Goal: Information Seeking & Learning: Learn about a topic

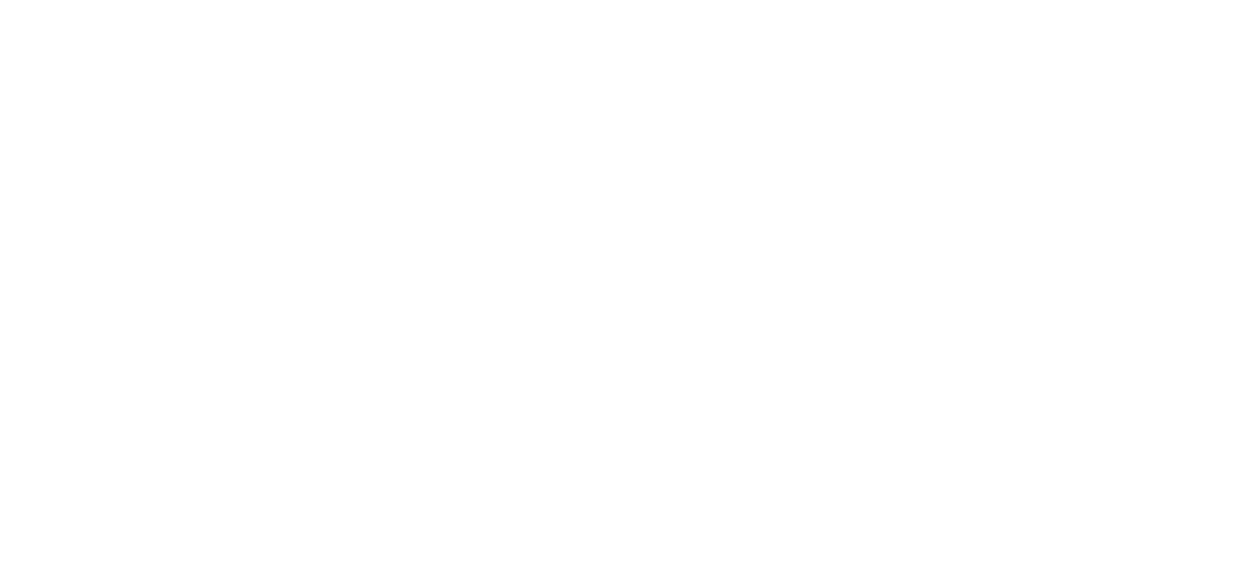
select select "******"
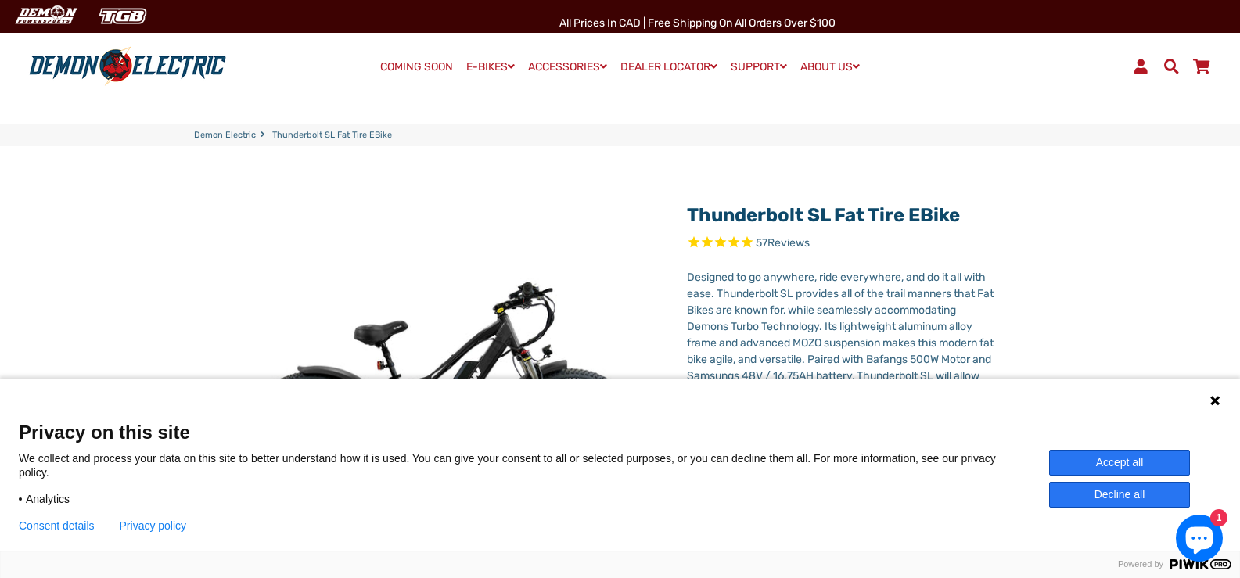
click at [1216, 399] on icon at bounding box center [1214, 400] width 9 height 9
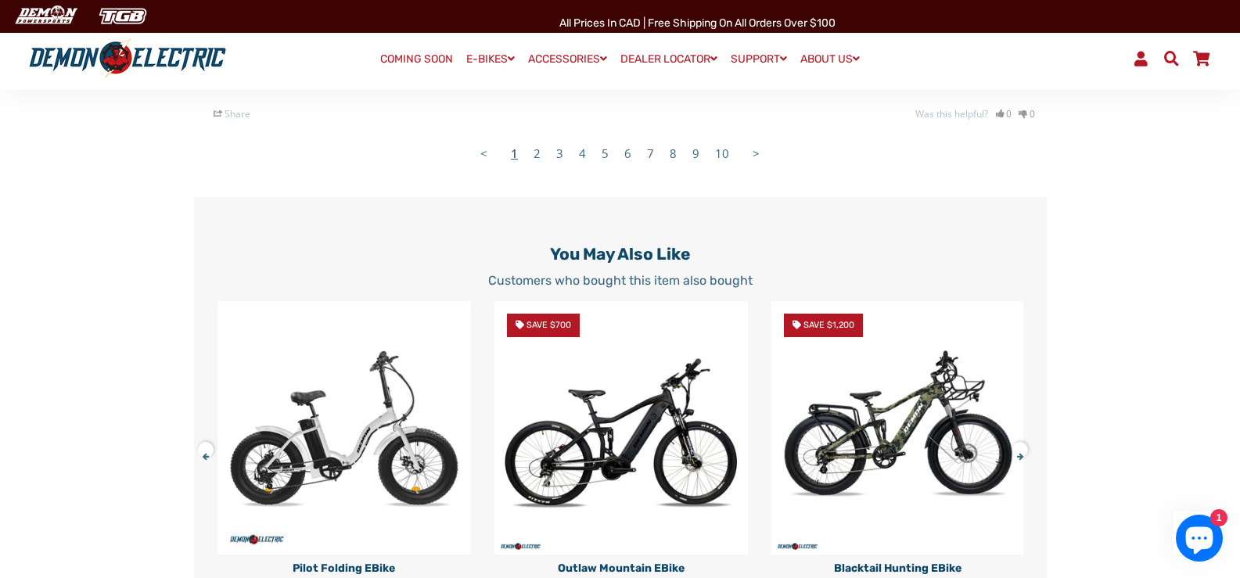
scroll to position [3207, 0]
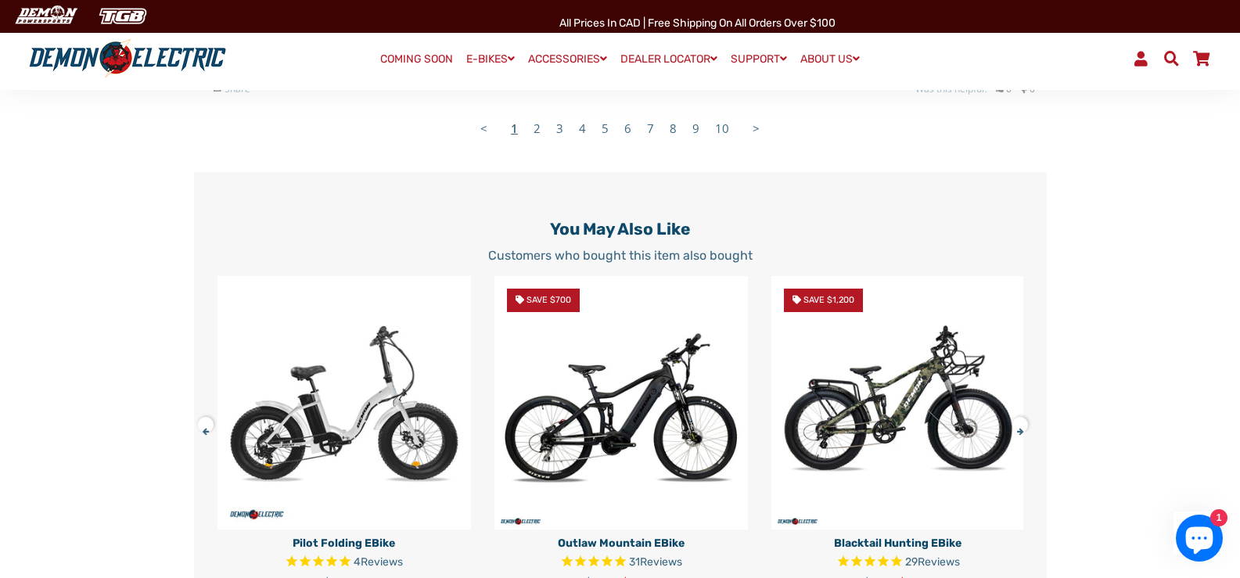
click at [1036, 374] on div "You may also like Customers who bought this item also bought Pilot Folding eBik…" at bounding box center [620, 424] width 852 height 410
click at [199, 396] on div "You may also like Customers who bought this item also bought Pilot Folding eBik…" at bounding box center [620, 424] width 852 height 410
click at [203, 429] on button at bounding box center [210, 421] width 27 height 27
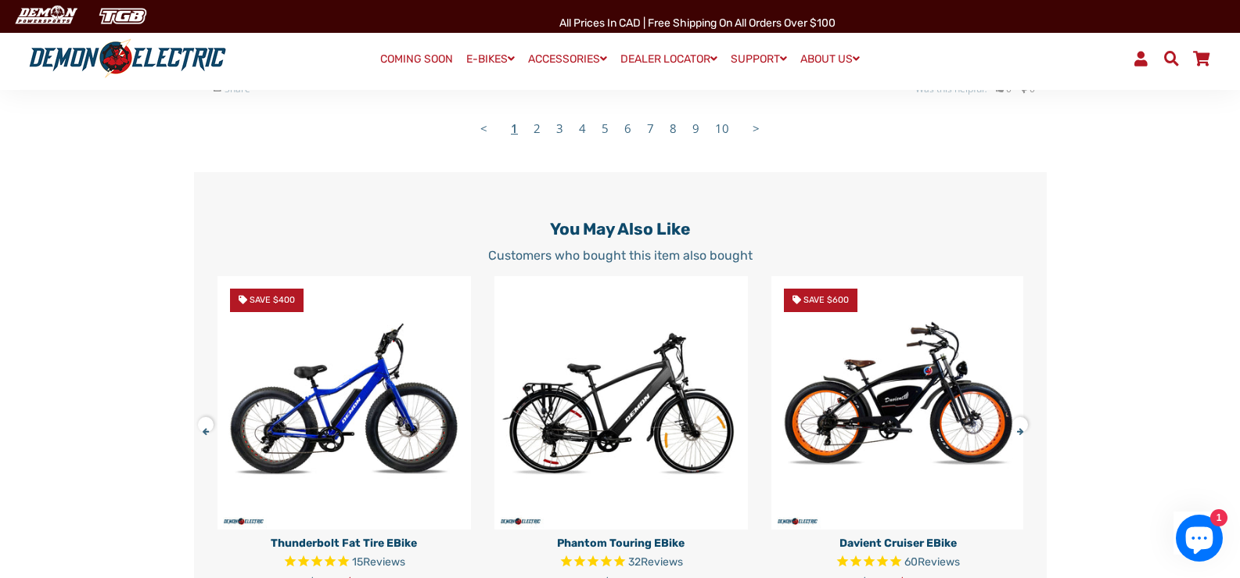
click at [203, 429] on button at bounding box center [210, 421] width 27 height 27
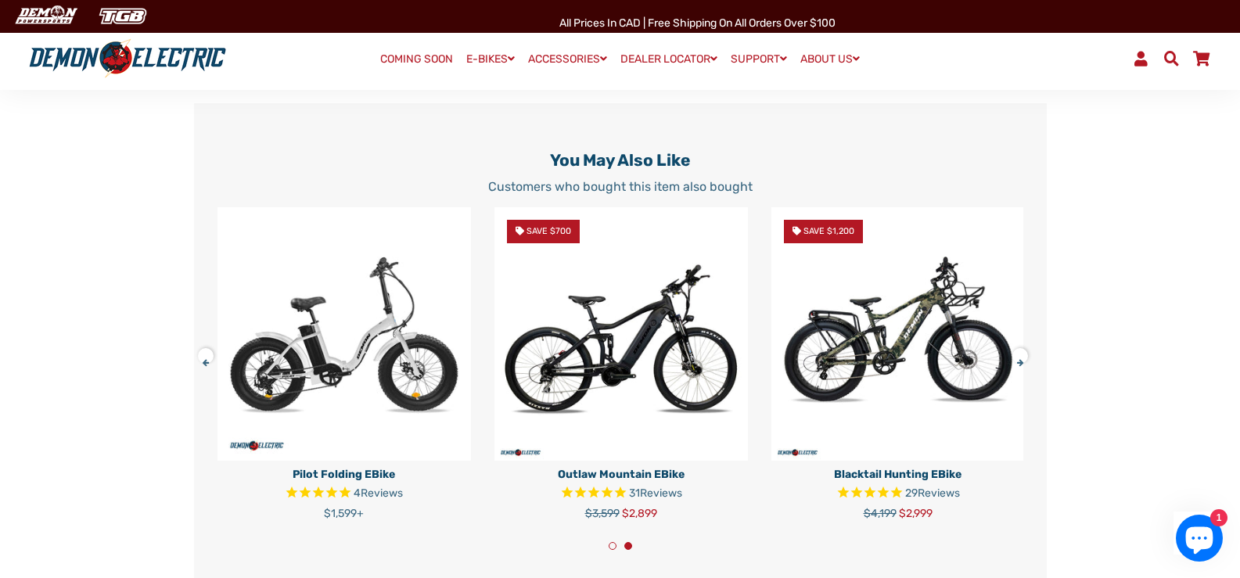
scroll to position [3363, 0]
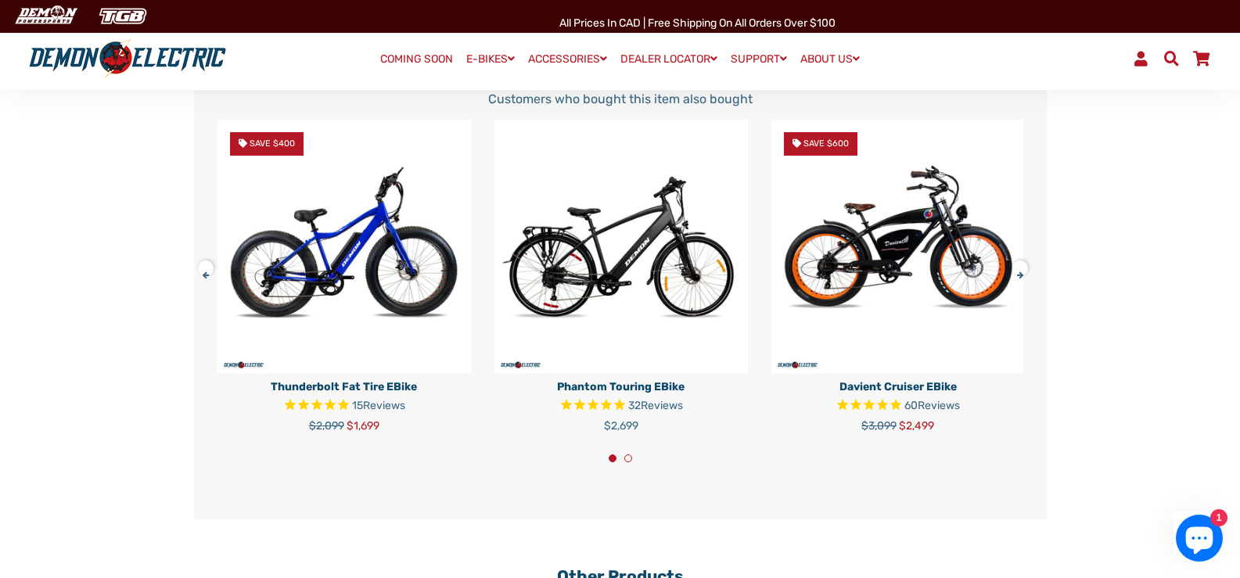
click at [203, 275] on button at bounding box center [210, 265] width 27 height 27
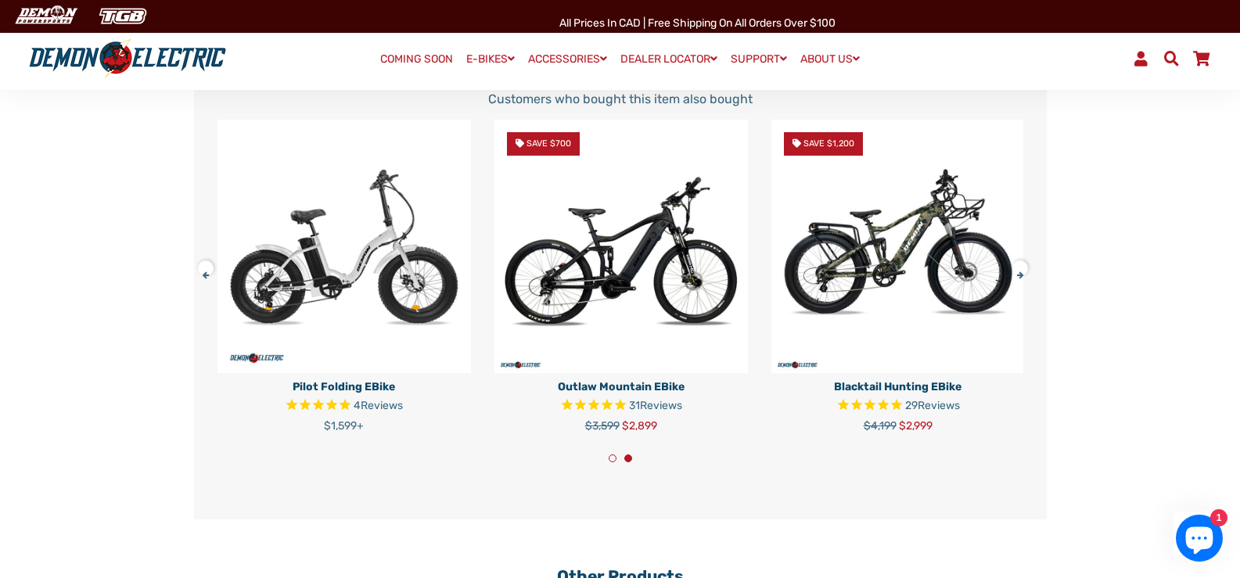
click at [203, 275] on button at bounding box center [210, 265] width 27 height 27
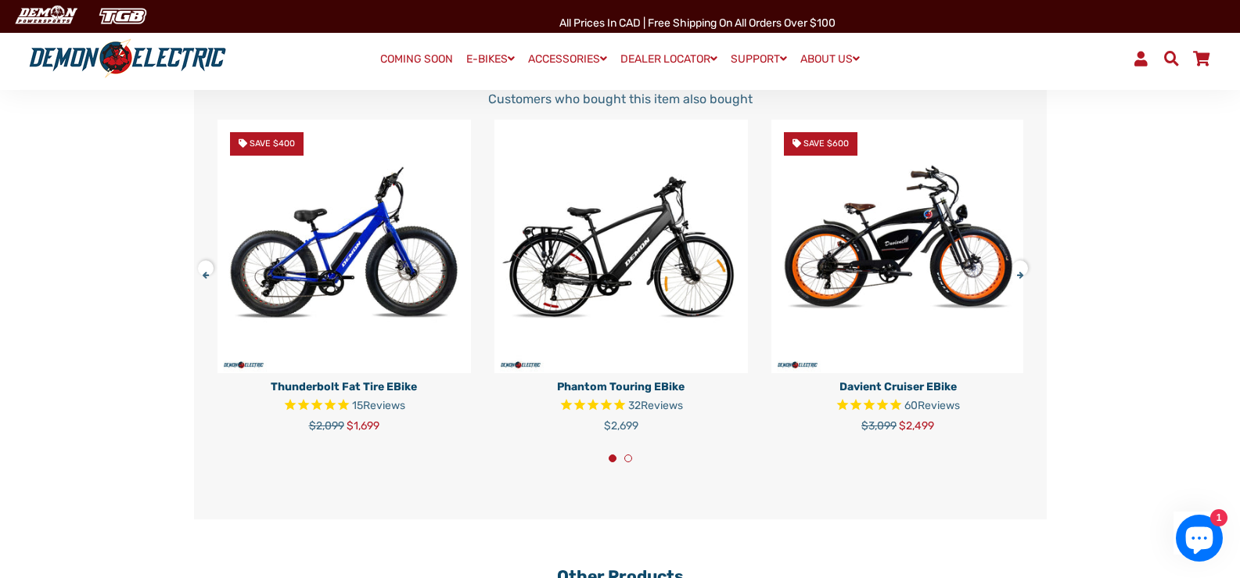
click at [203, 275] on button at bounding box center [210, 265] width 27 height 27
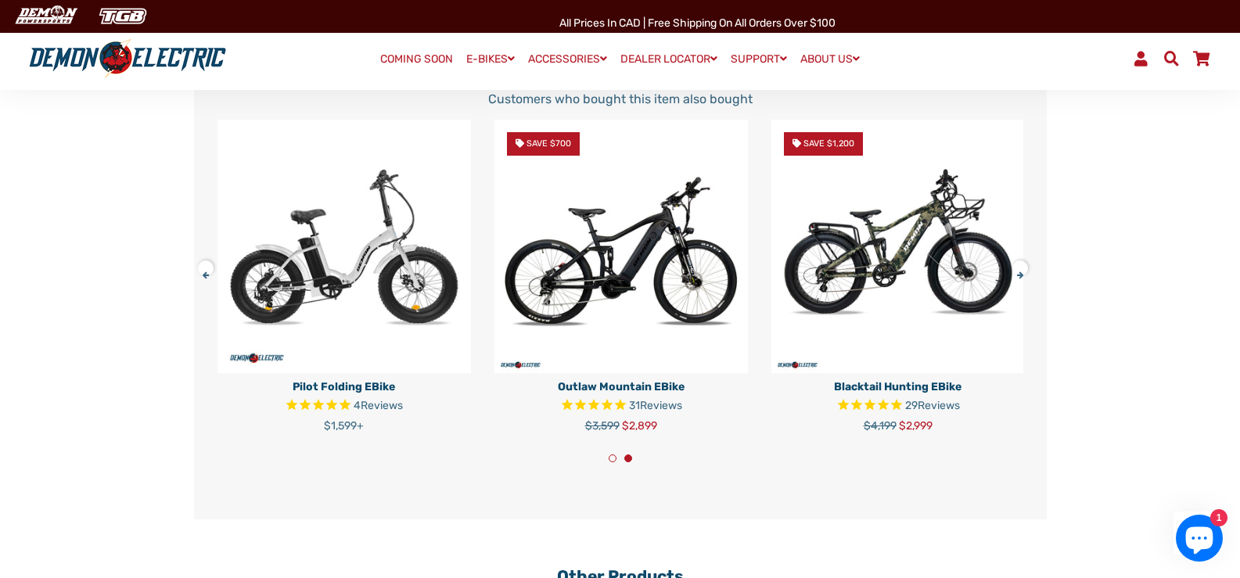
click at [203, 275] on button at bounding box center [210, 265] width 27 height 27
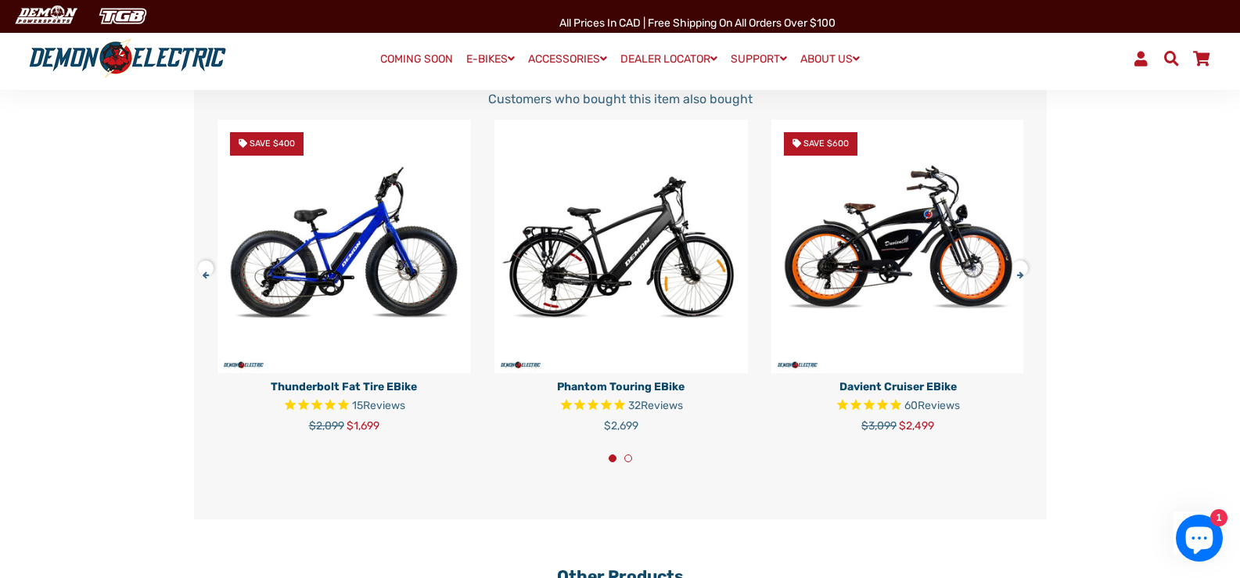
click at [203, 275] on button at bounding box center [210, 265] width 27 height 27
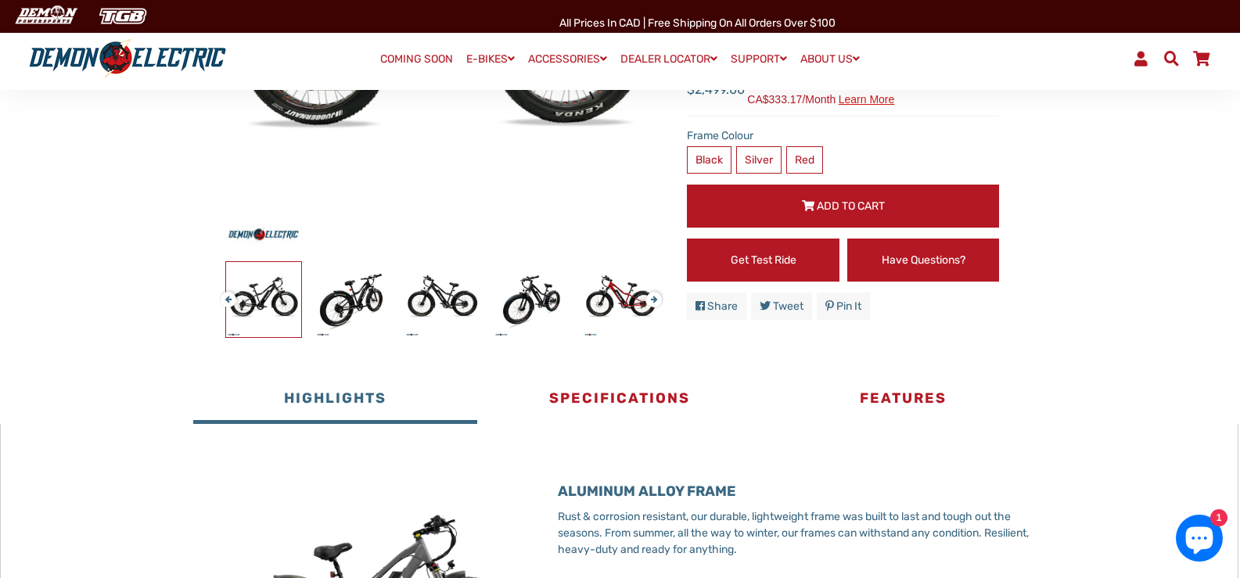
scroll to position [235, 0]
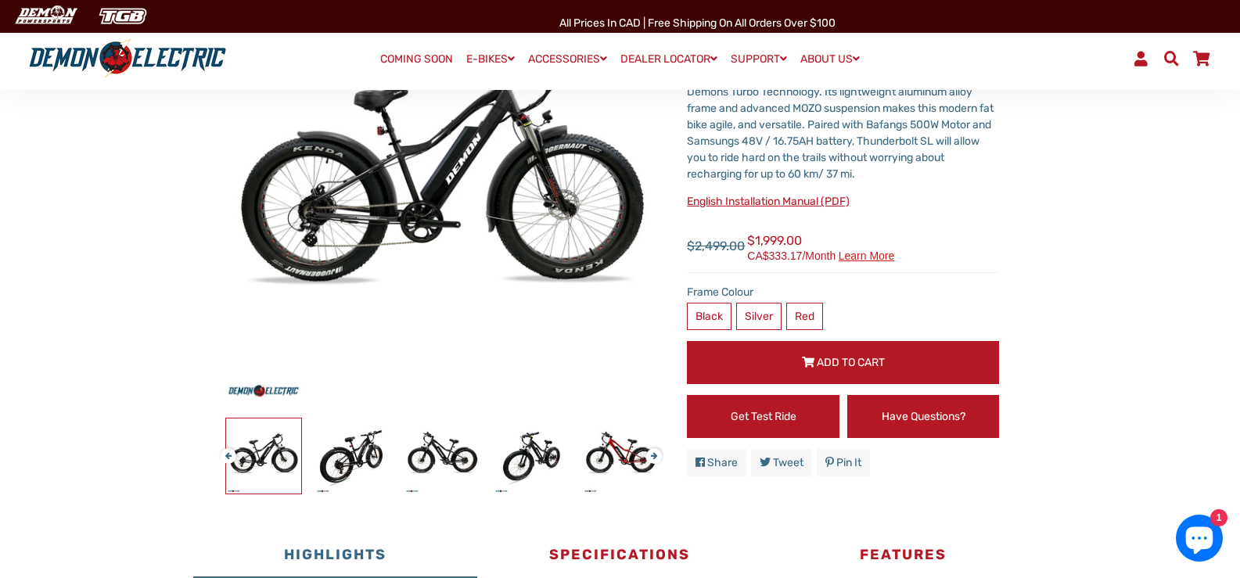
click at [655, 454] on button "Next" at bounding box center [650, 449] width 9 height 18
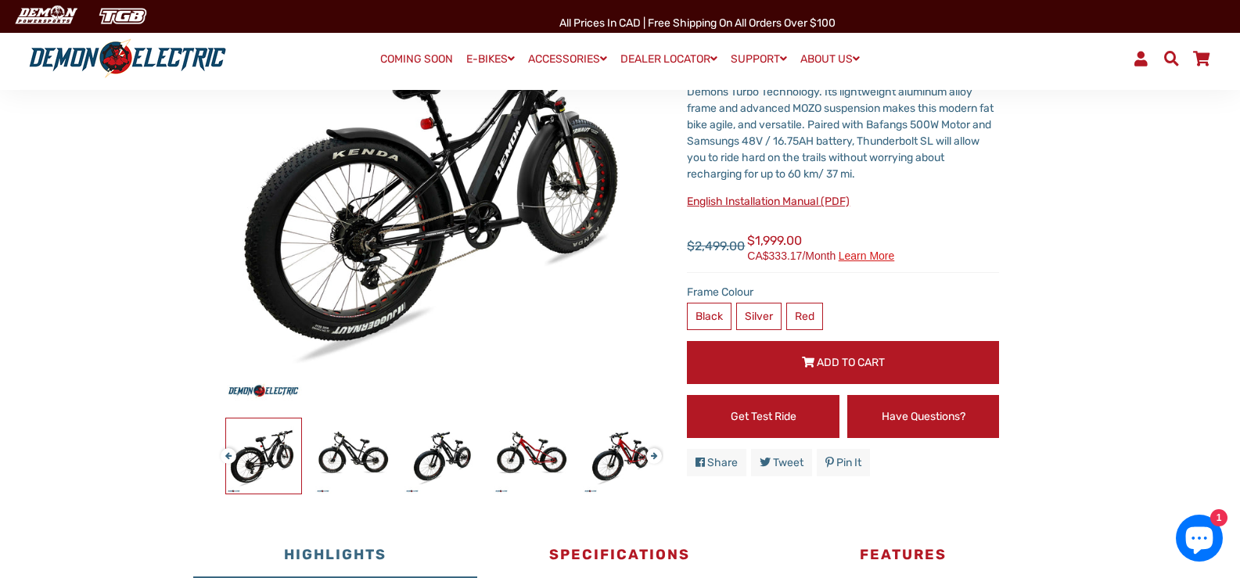
click at [655, 454] on button "Next" at bounding box center [650, 449] width 9 height 18
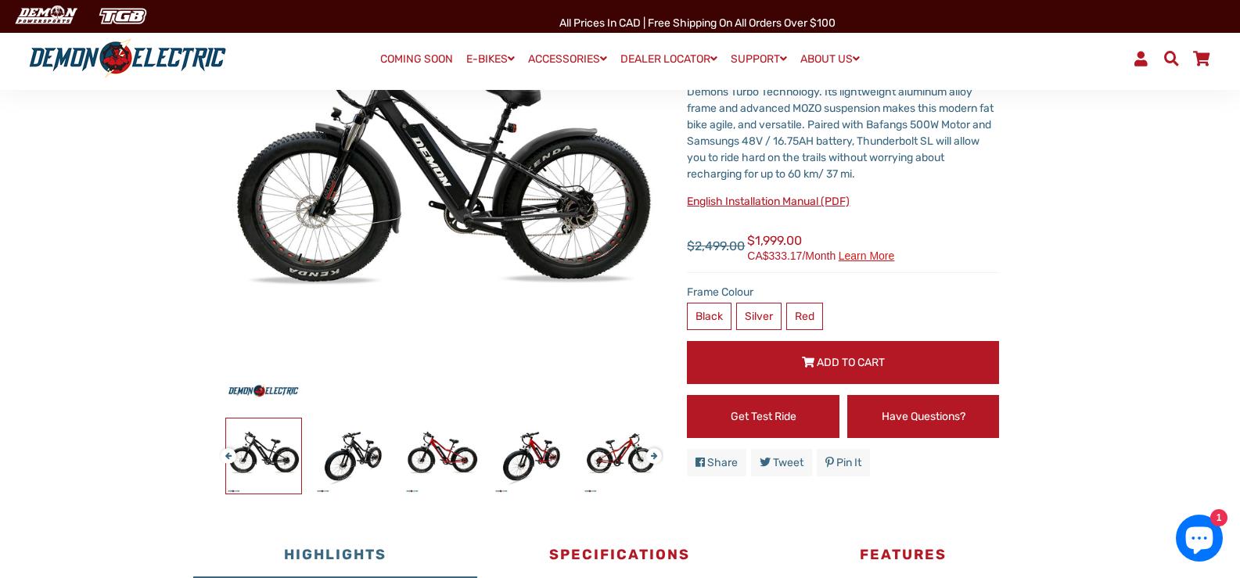
click at [655, 454] on button "Next" at bounding box center [650, 449] width 9 height 18
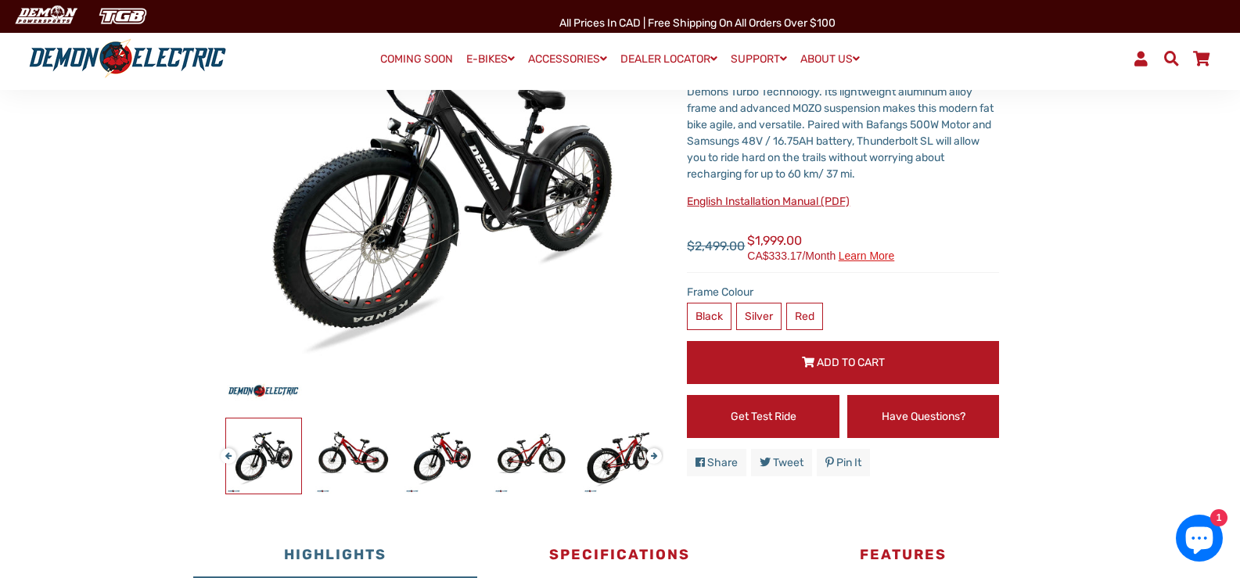
click at [655, 454] on button "Next" at bounding box center [650, 449] width 9 height 18
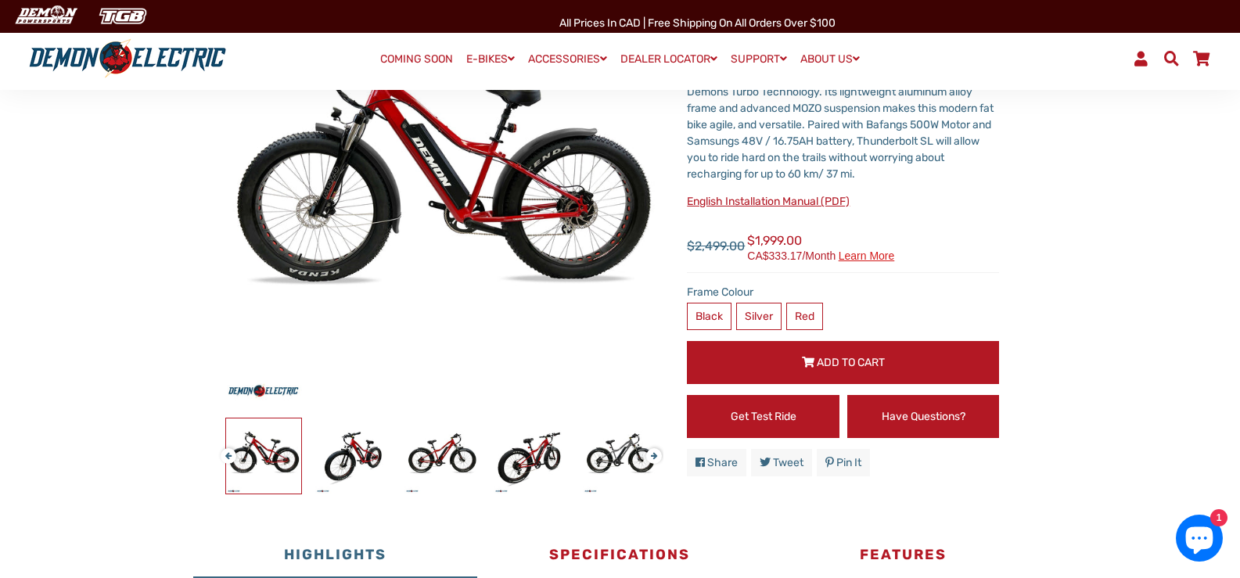
click at [655, 454] on button "Next" at bounding box center [650, 449] width 9 height 18
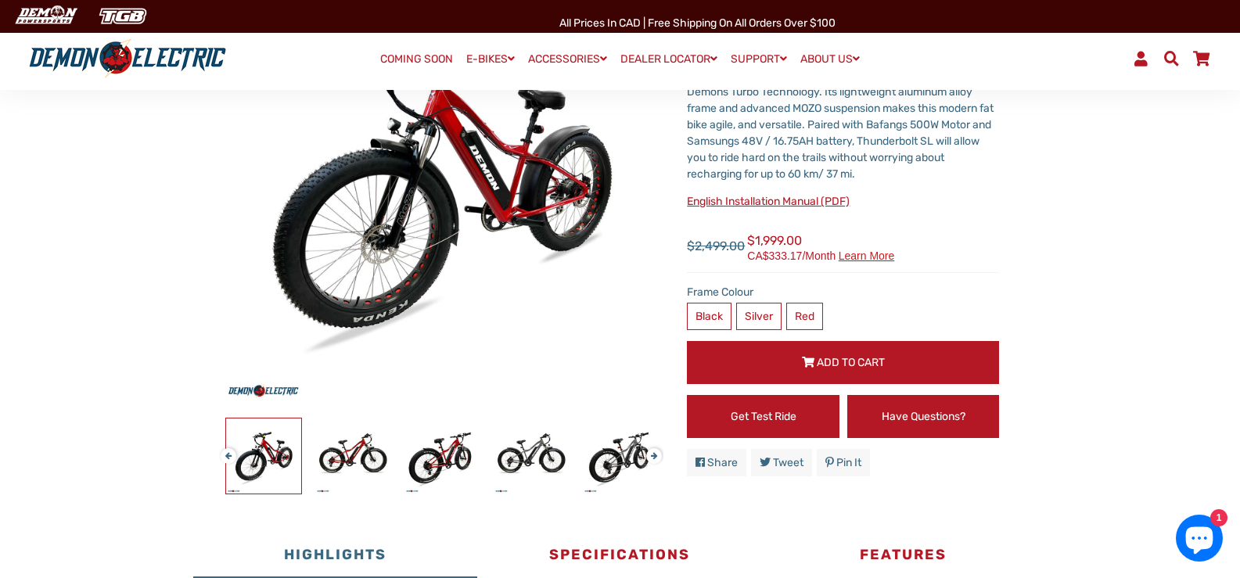
click at [655, 454] on button "Next" at bounding box center [650, 449] width 9 height 18
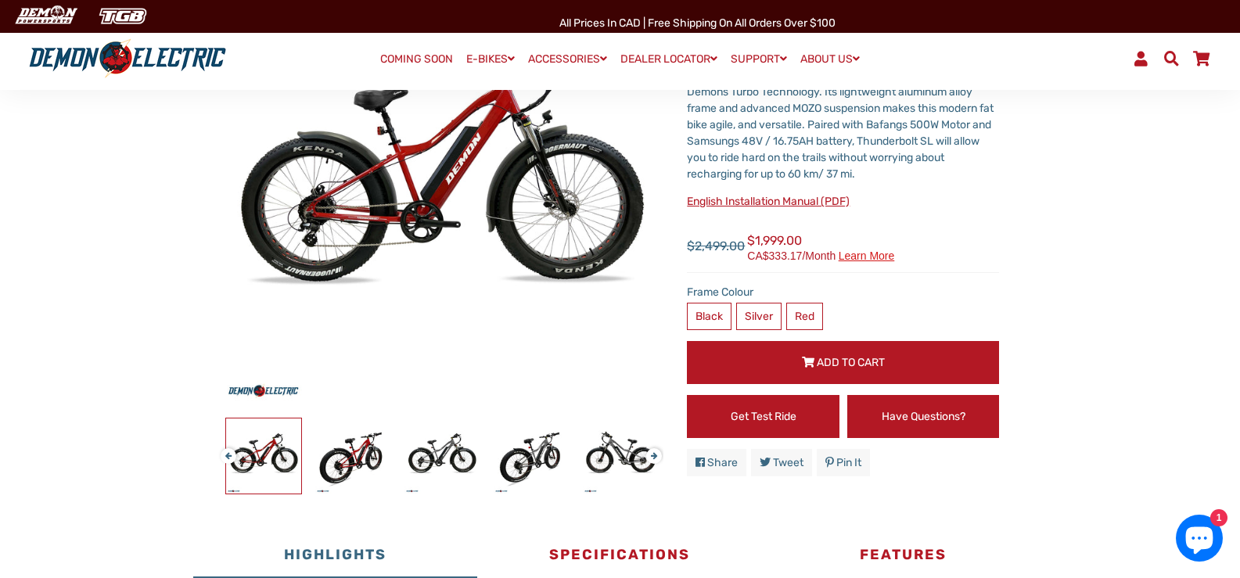
click at [655, 454] on button "Next" at bounding box center [650, 449] width 9 height 18
click at [654, 458] on button "Next" at bounding box center [650, 449] width 9 height 18
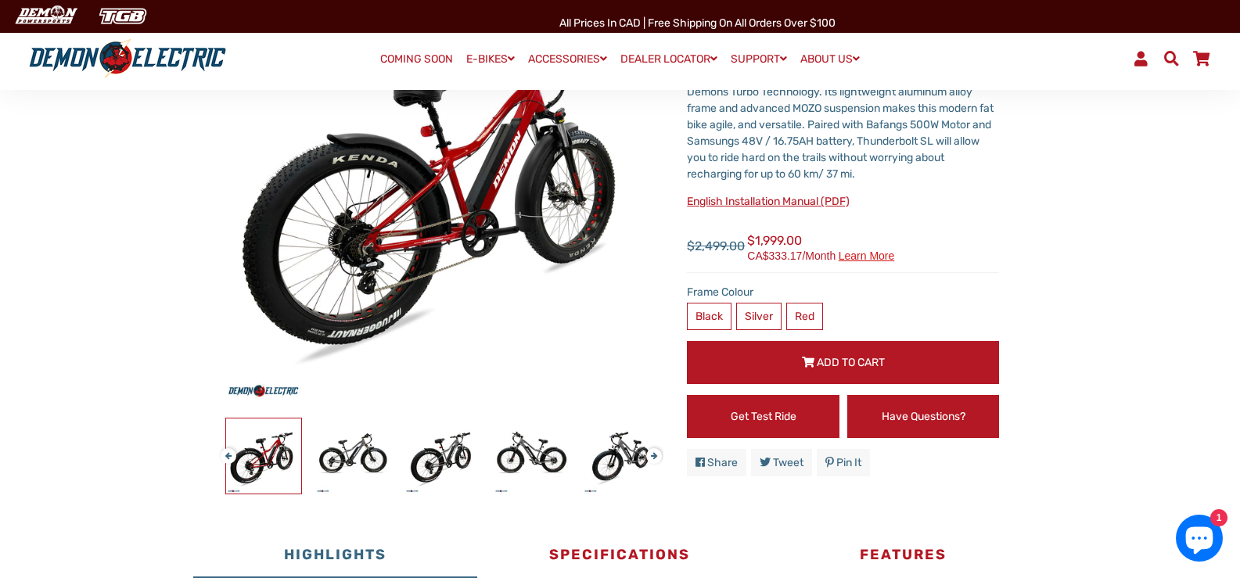
click at [654, 457] on button "Next" at bounding box center [650, 449] width 9 height 18
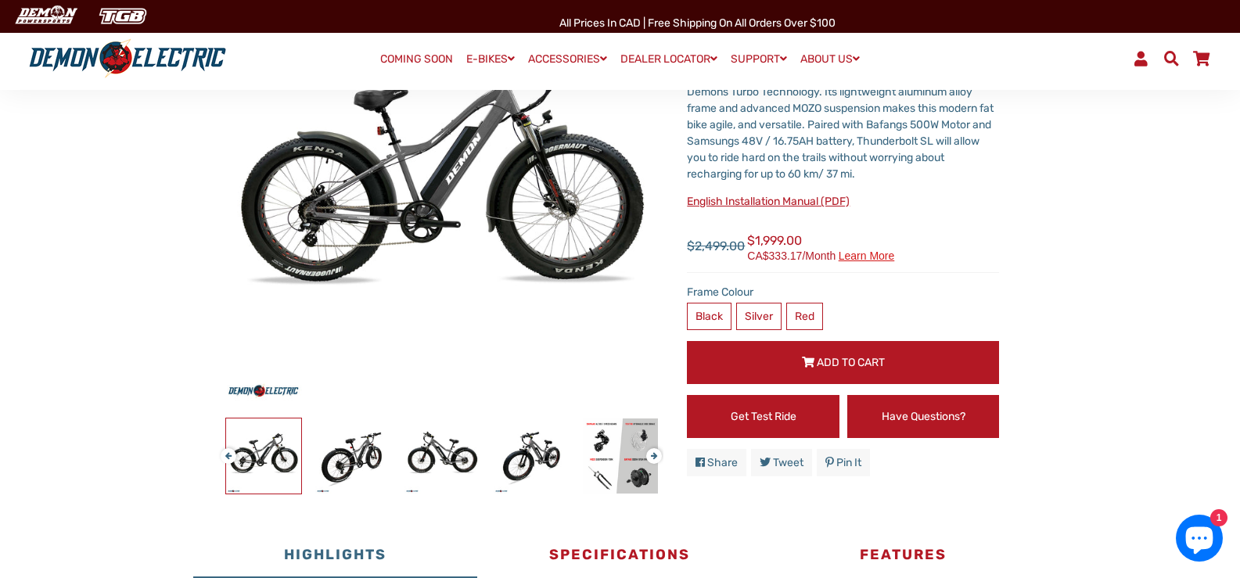
click at [654, 457] on button "Next" at bounding box center [650, 449] width 9 height 18
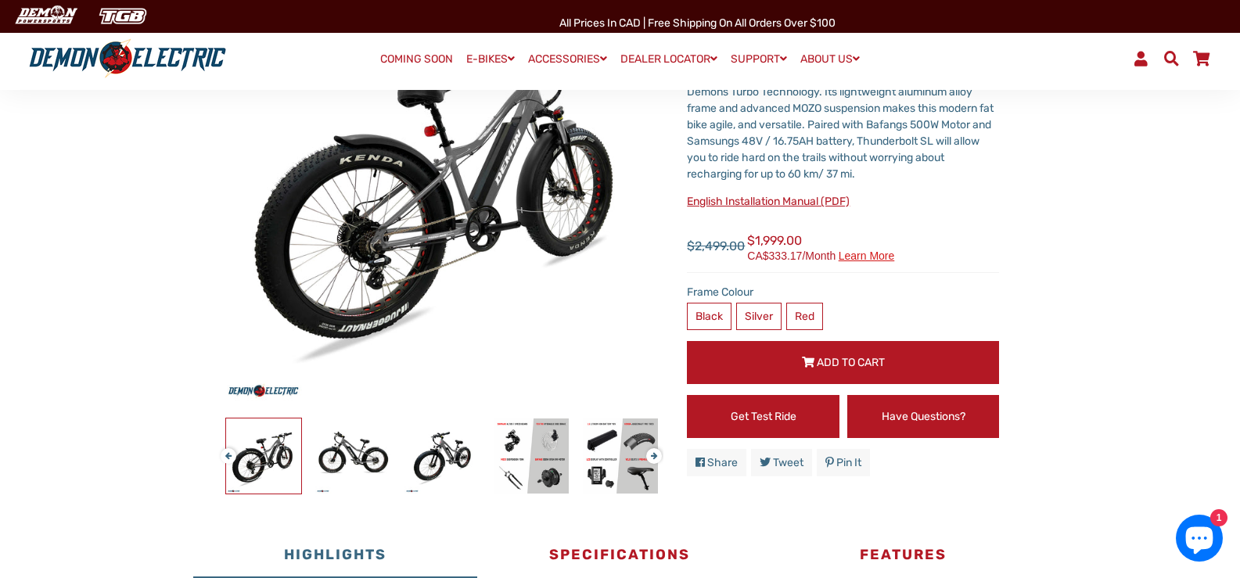
click at [654, 457] on button "Next" at bounding box center [650, 449] width 9 height 18
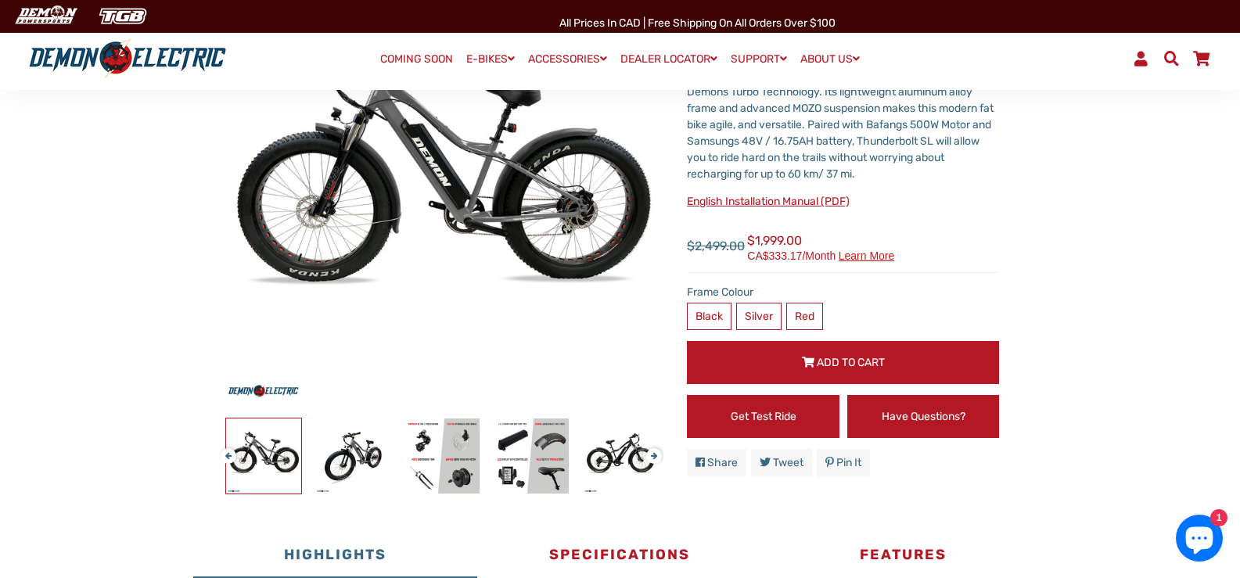
click at [654, 457] on button "Next" at bounding box center [650, 449] width 9 height 18
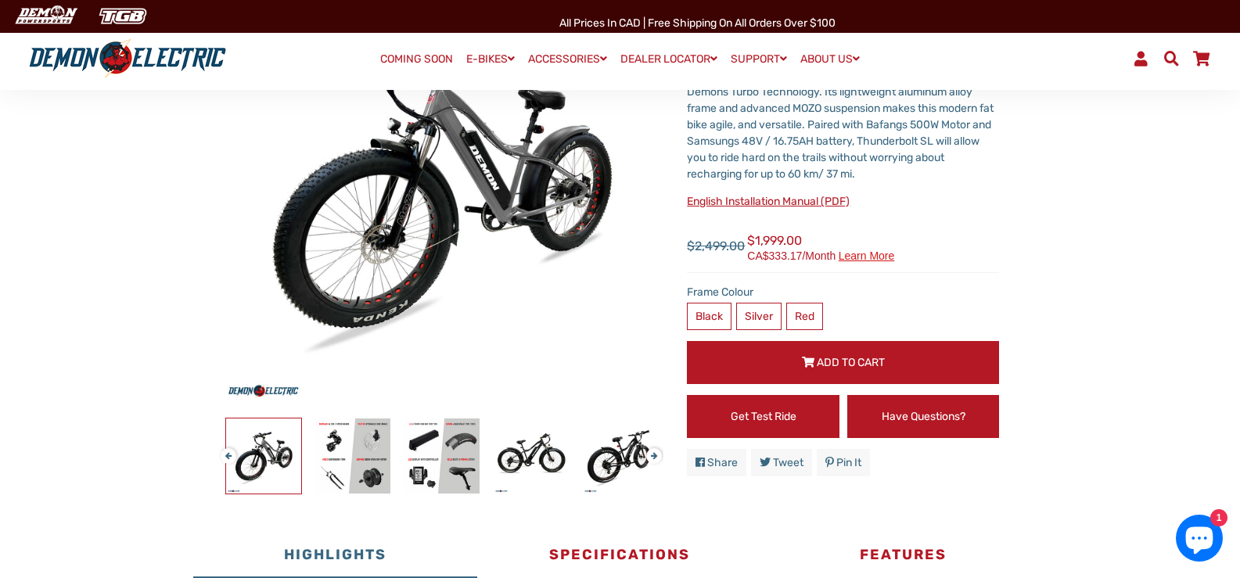
click at [654, 457] on button "Next" at bounding box center [650, 449] width 9 height 18
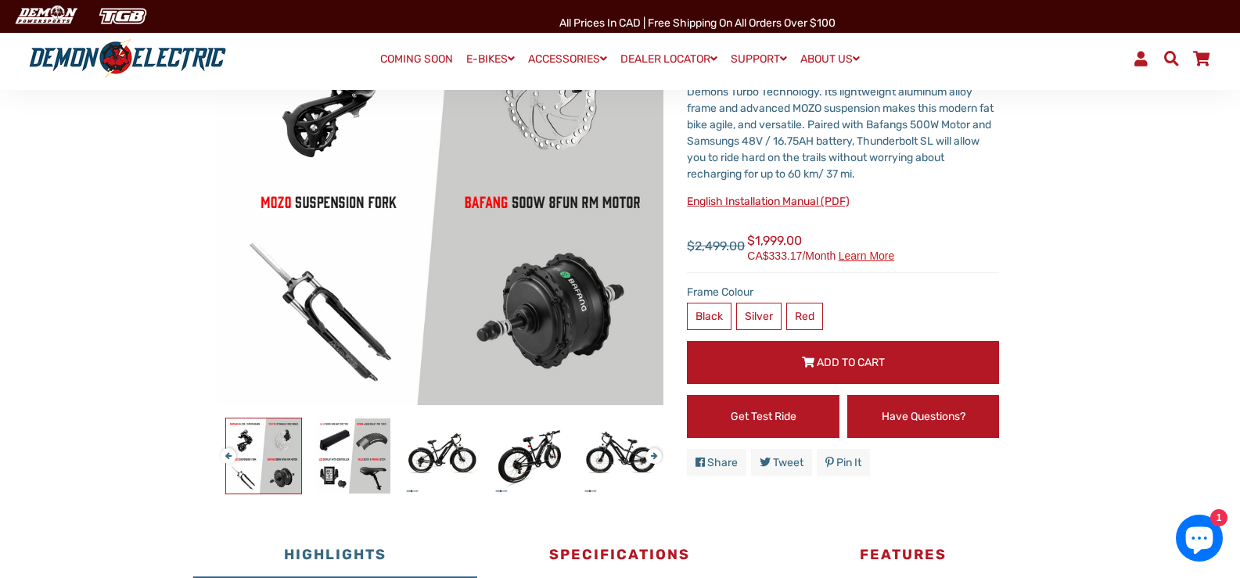
click at [654, 457] on button "Next" at bounding box center [650, 449] width 9 height 18
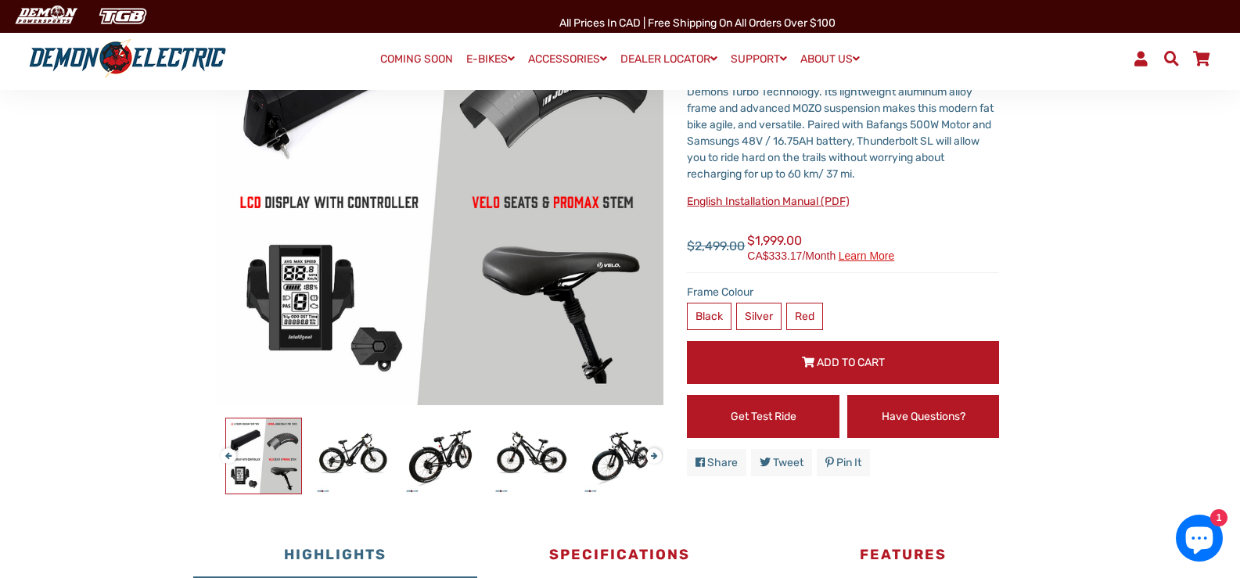
click at [654, 457] on button "Next" at bounding box center [650, 449] width 9 height 18
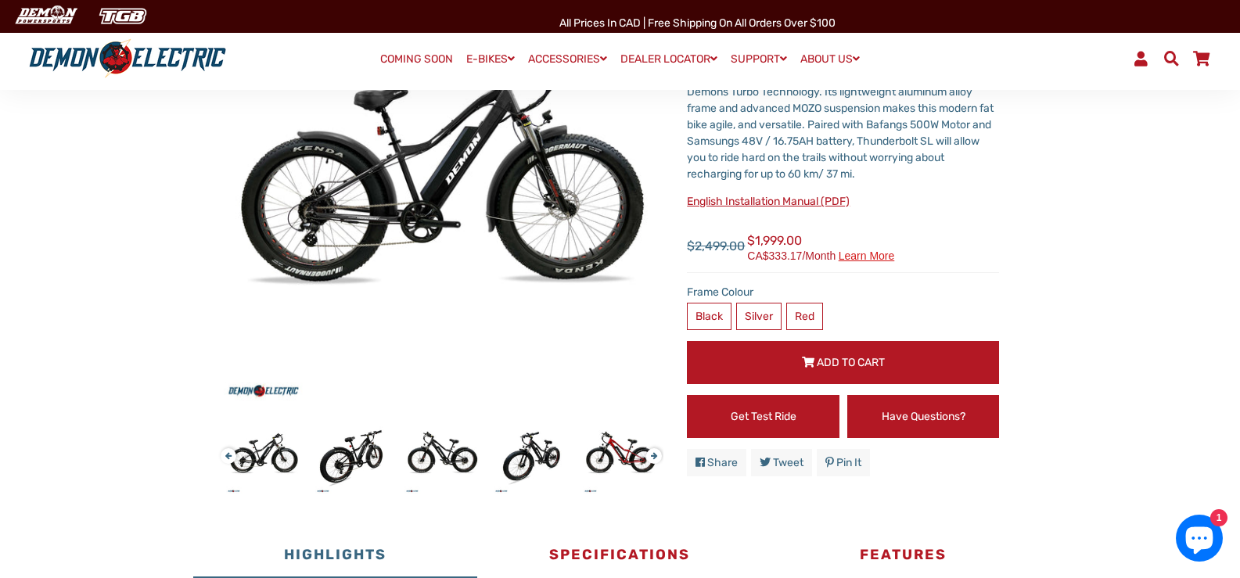
click at [654, 457] on button "Next" at bounding box center [650, 449] width 9 height 18
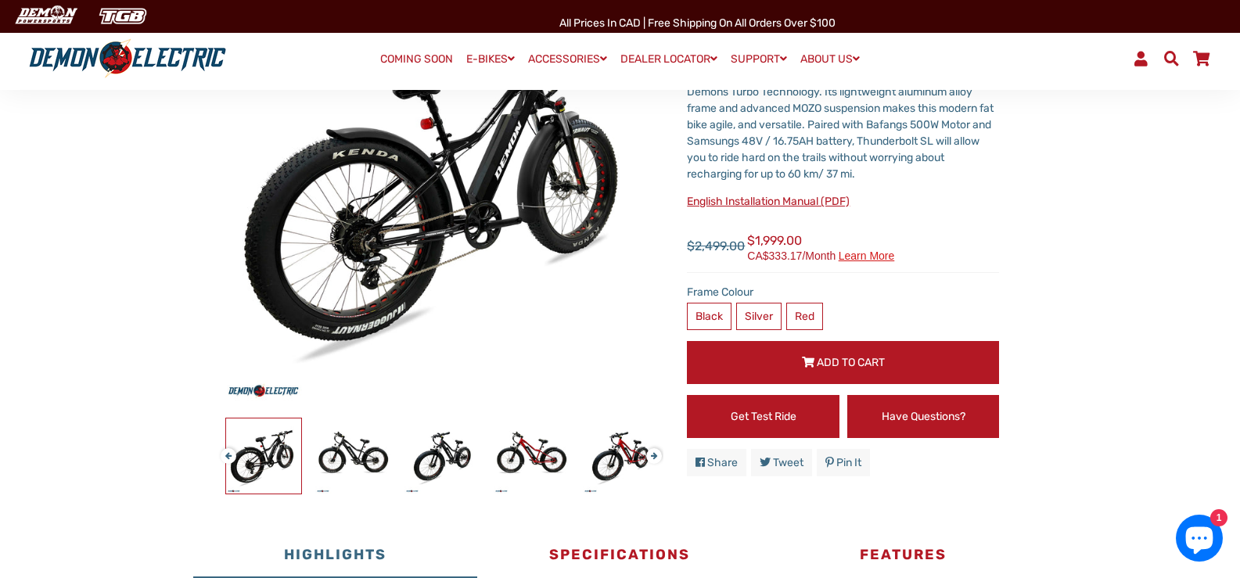
click at [654, 457] on button "Next" at bounding box center [650, 449] width 9 height 18
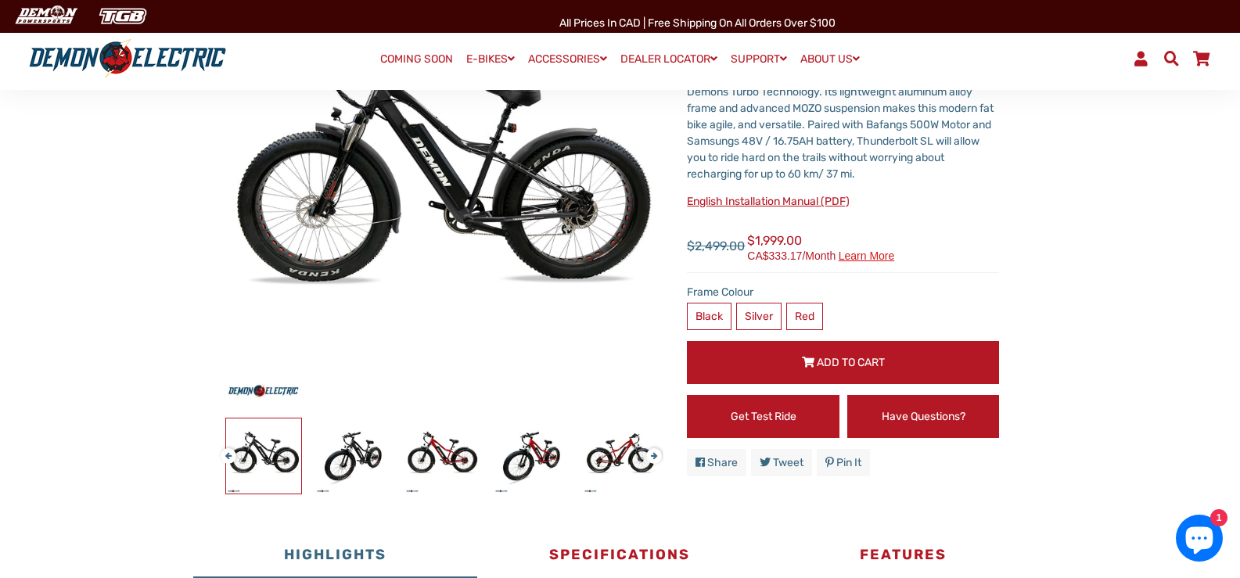
click at [654, 457] on button "Next" at bounding box center [650, 449] width 9 height 18
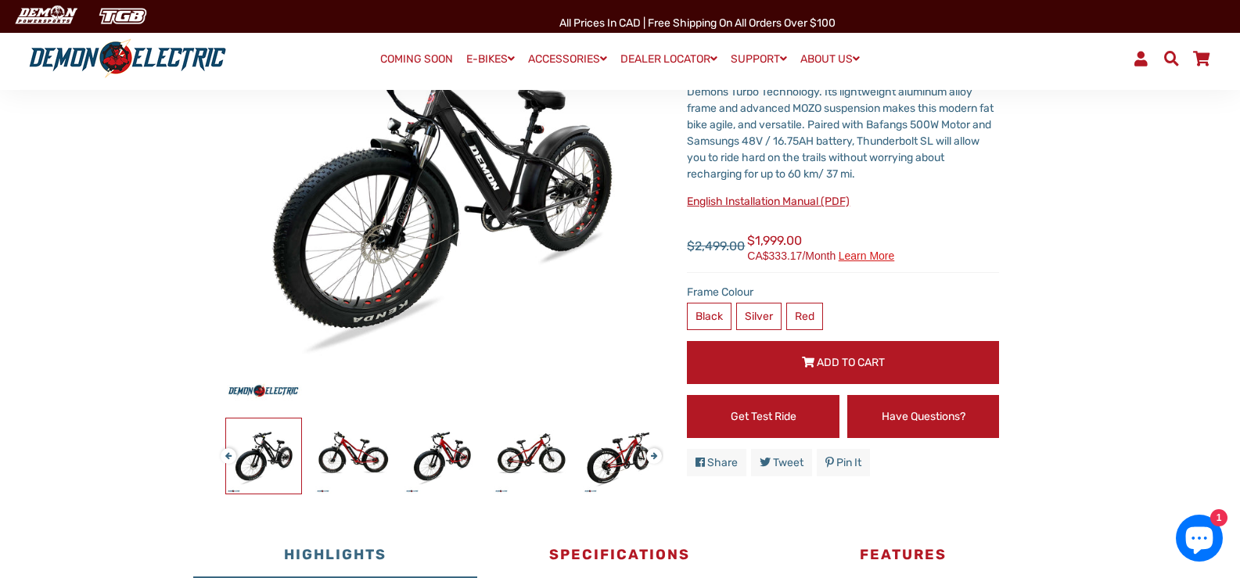
click at [654, 457] on button "Next" at bounding box center [650, 449] width 9 height 18
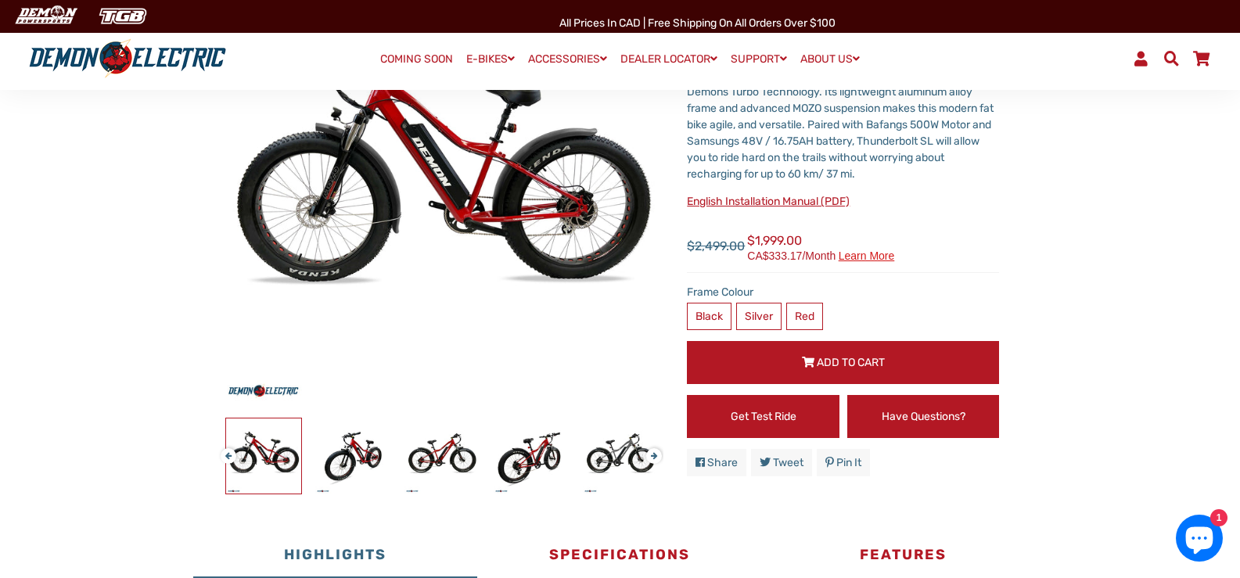
click at [654, 457] on button "Next" at bounding box center [650, 449] width 9 height 18
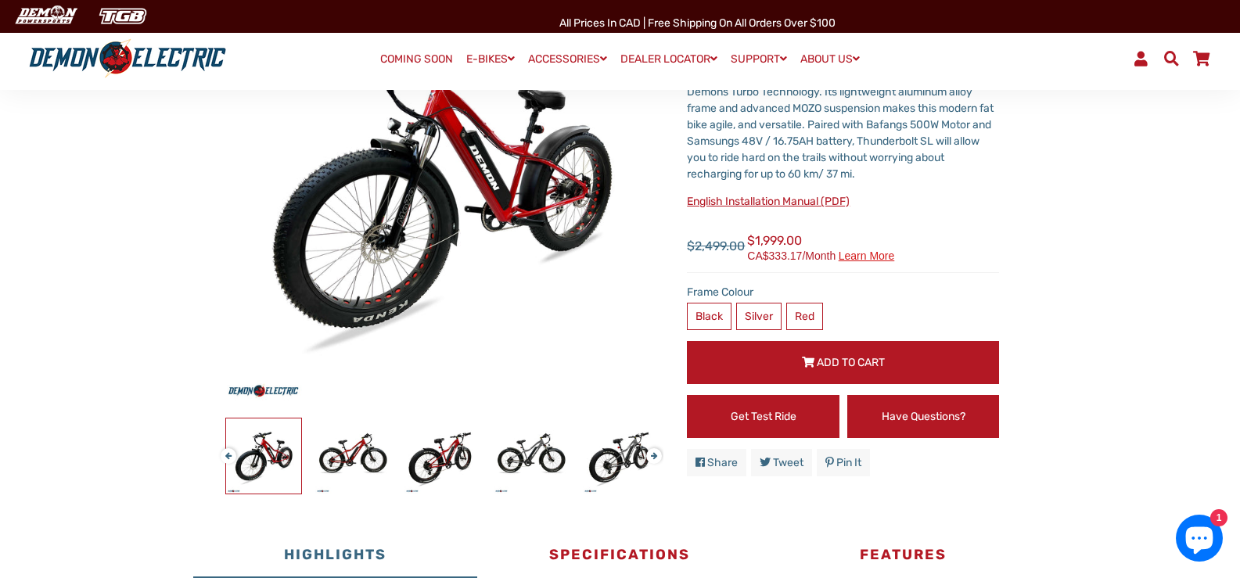
click at [654, 457] on button "Next" at bounding box center [650, 449] width 9 height 18
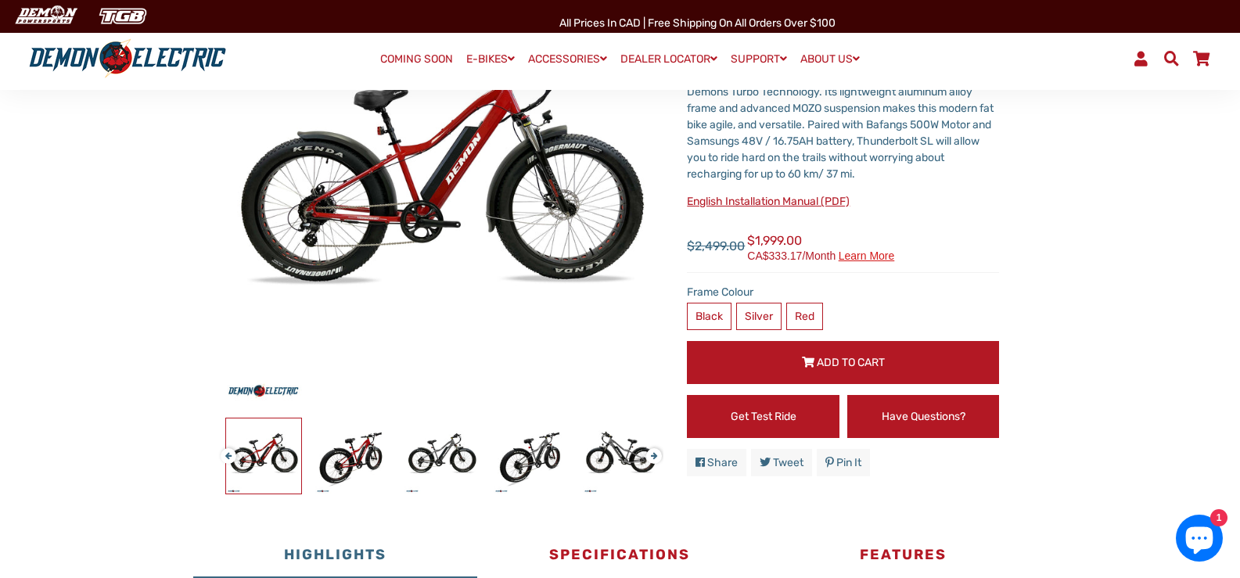
click at [654, 457] on button "Next" at bounding box center [650, 449] width 9 height 18
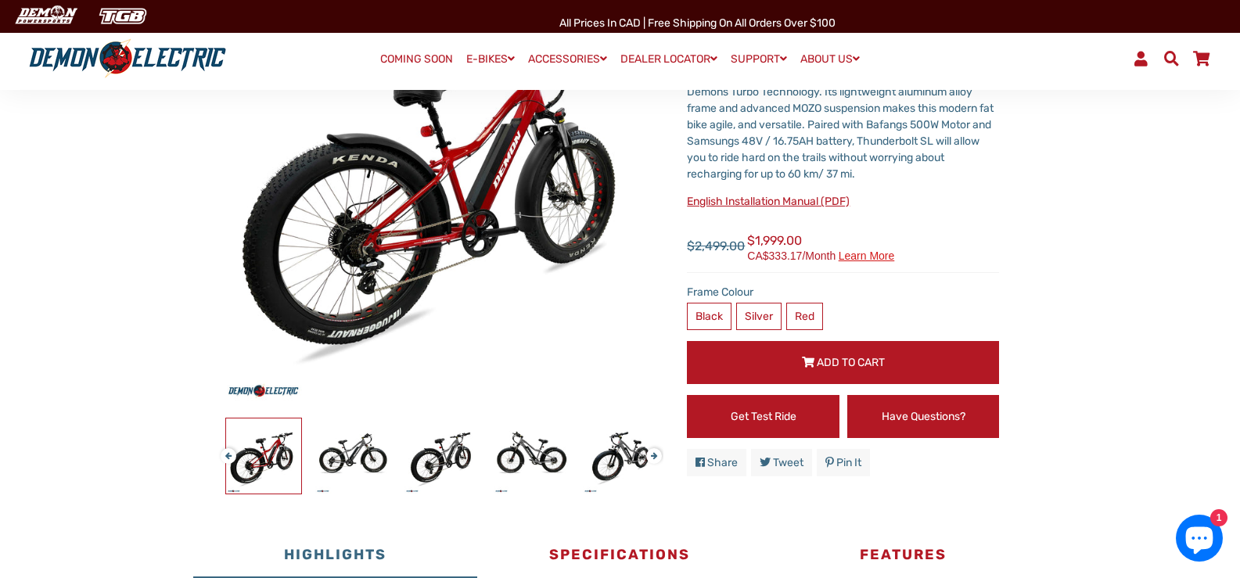
click at [654, 457] on button "Next" at bounding box center [650, 449] width 9 height 18
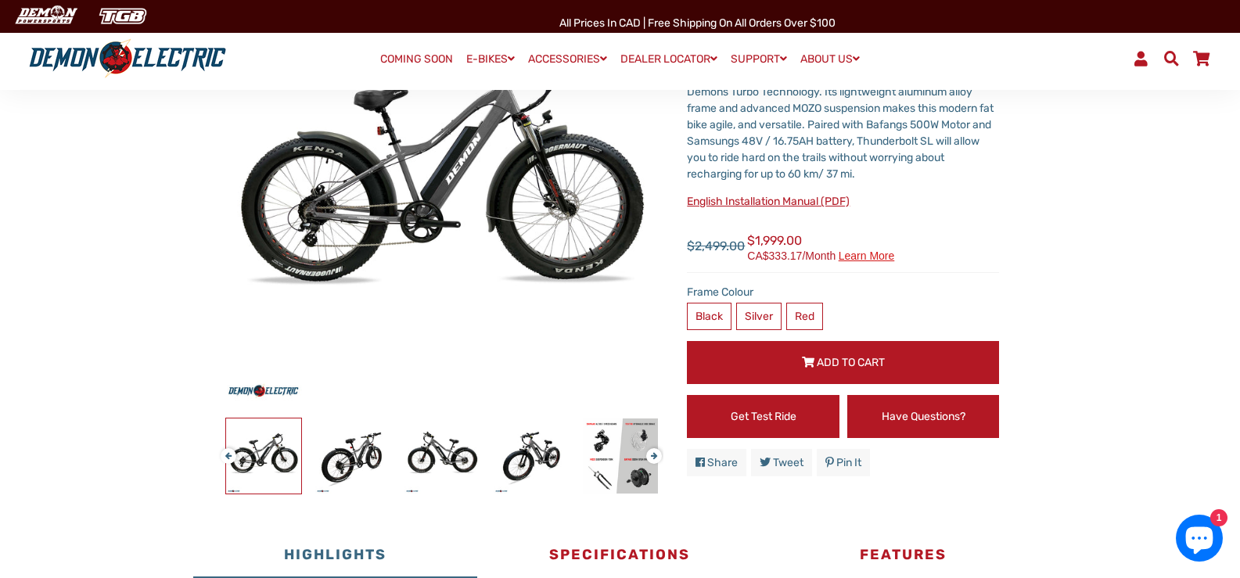
click at [654, 457] on button "Next" at bounding box center [650, 449] width 9 height 18
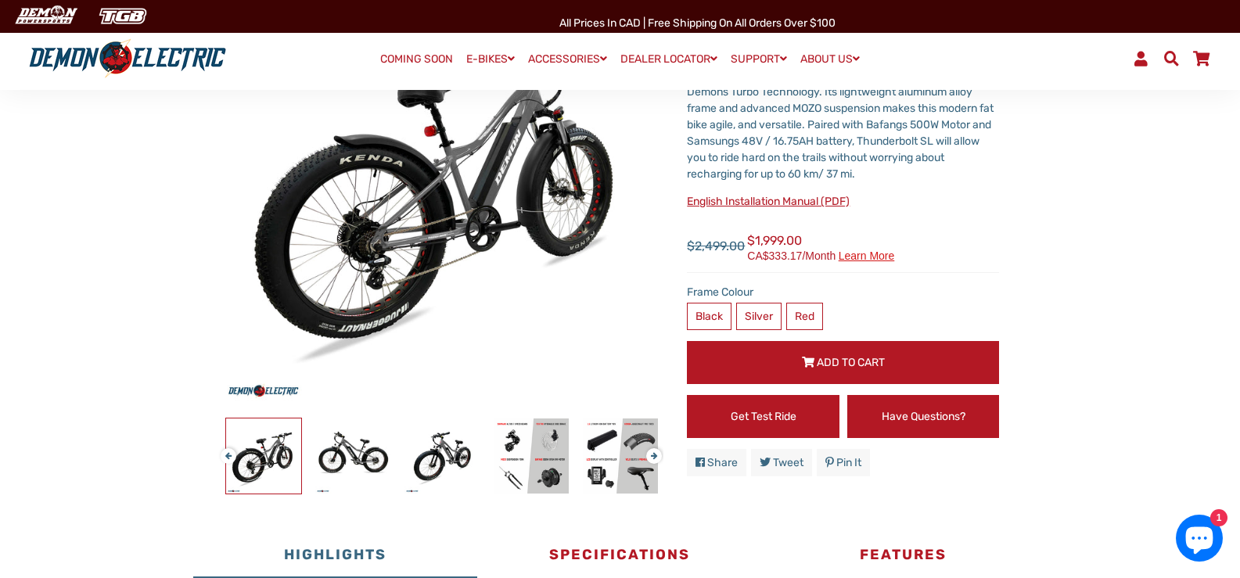
click at [654, 457] on button "Next" at bounding box center [650, 449] width 9 height 18
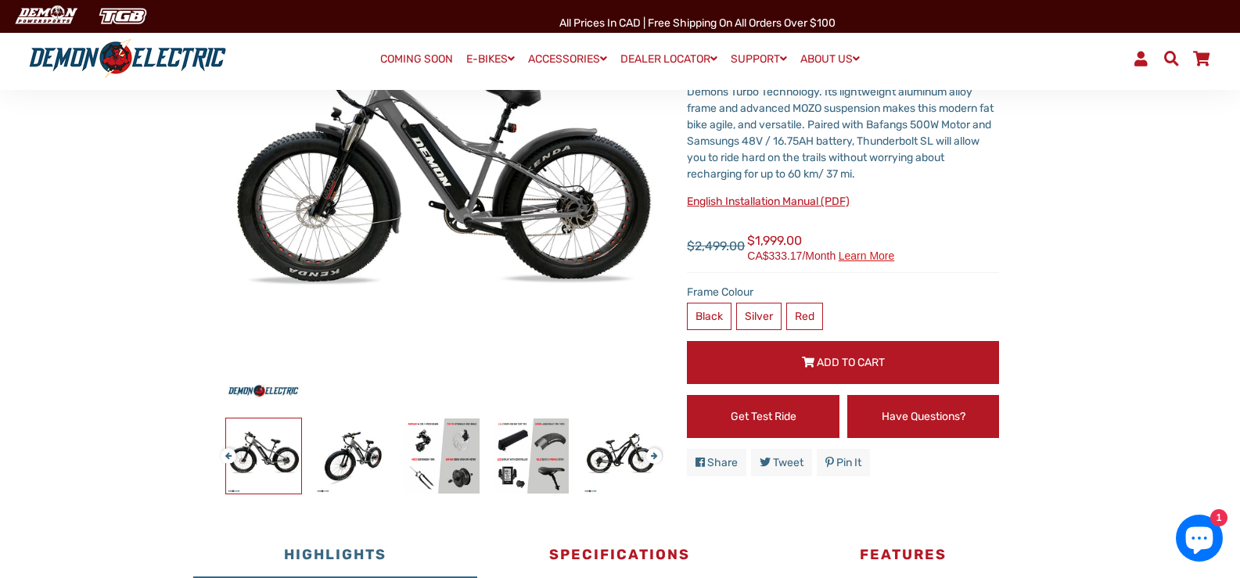
click at [654, 457] on button "Next" at bounding box center [650, 449] width 9 height 18
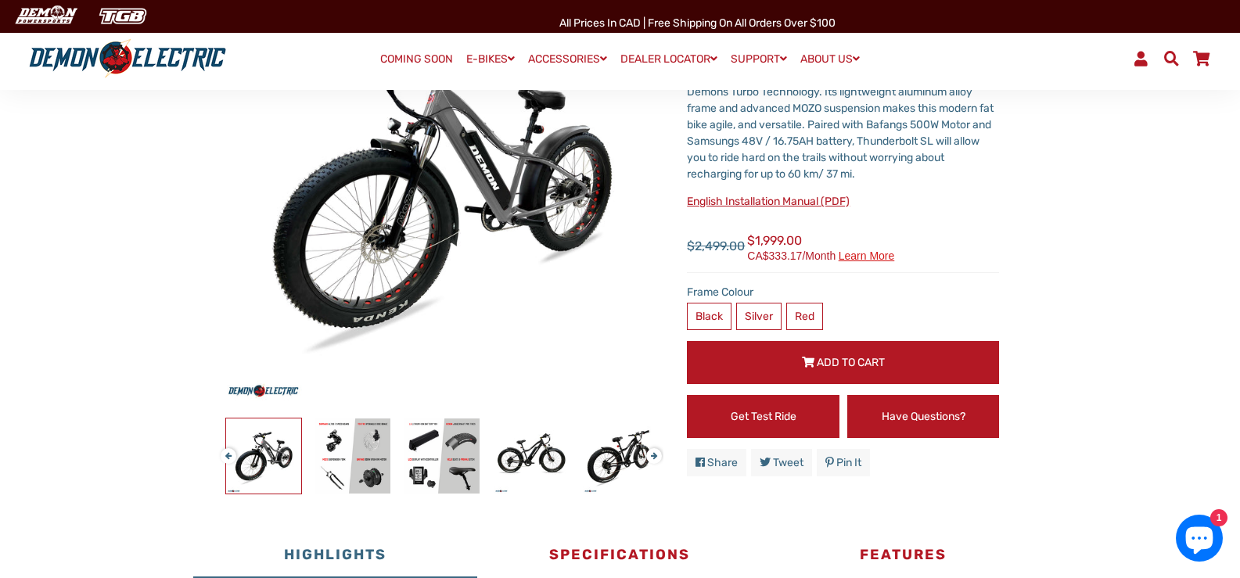
click at [654, 457] on button "Next" at bounding box center [650, 449] width 9 height 18
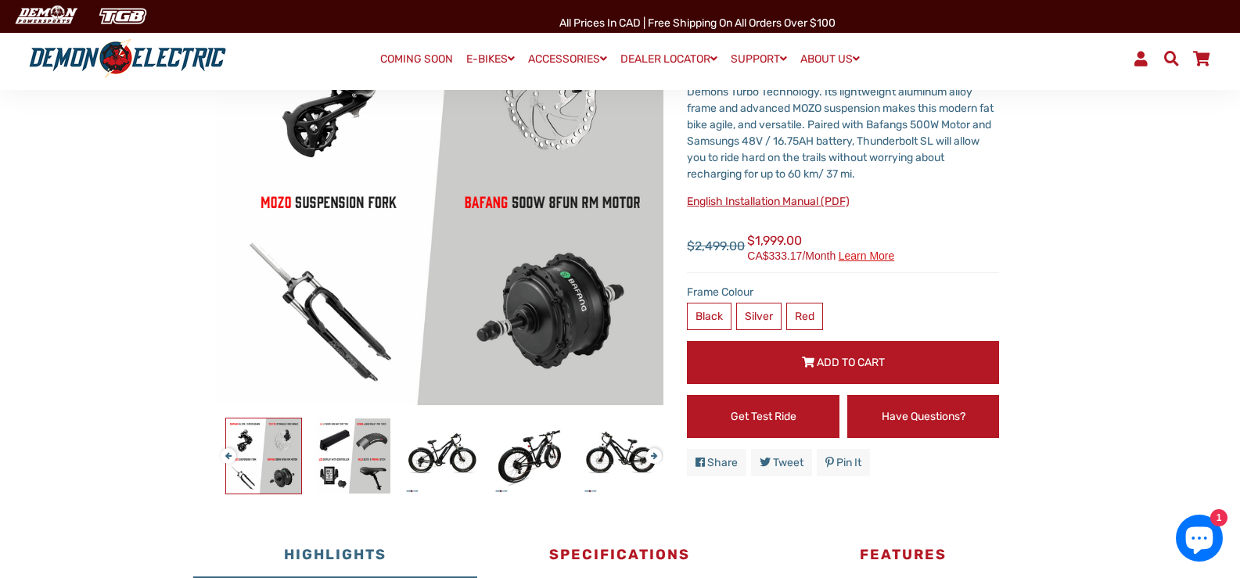
click at [654, 457] on button "Next" at bounding box center [650, 449] width 9 height 18
